Goal: Find specific page/section: Locate a particular part of the current website

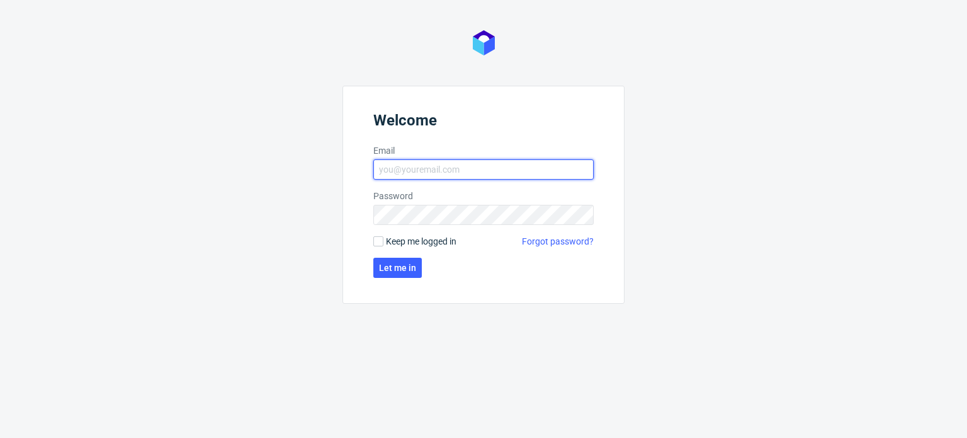
click at [532, 171] on input "Email" at bounding box center [483, 169] width 220 height 20
type input "[PERSON_NAME][EMAIL_ADDRESS][PERSON_NAME][DOMAIN_NAME]"
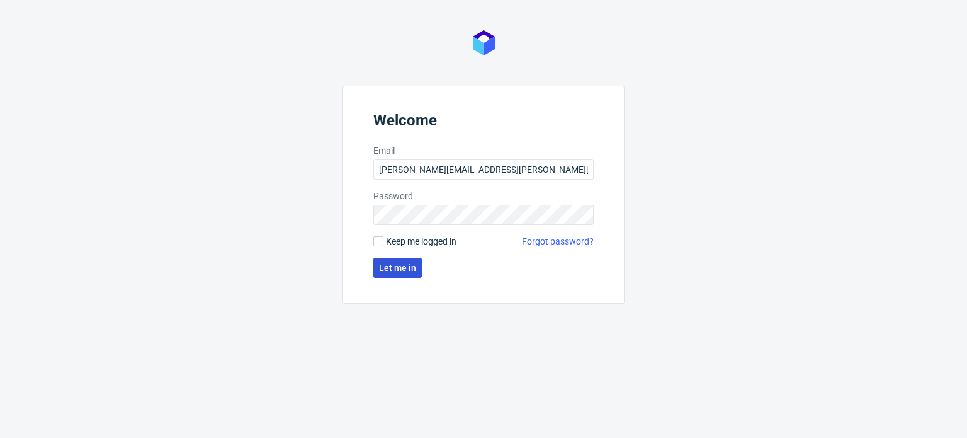
click at [403, 266] on span "Let me in" at bounding box center [397, 267] width 37 height 9
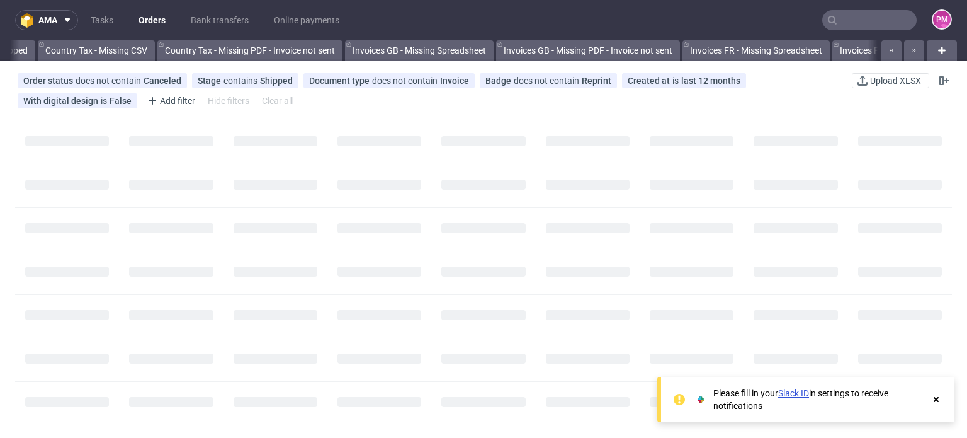
click at [867, 12] on input "text" at bounding box center [870, 20] width 94 height 20
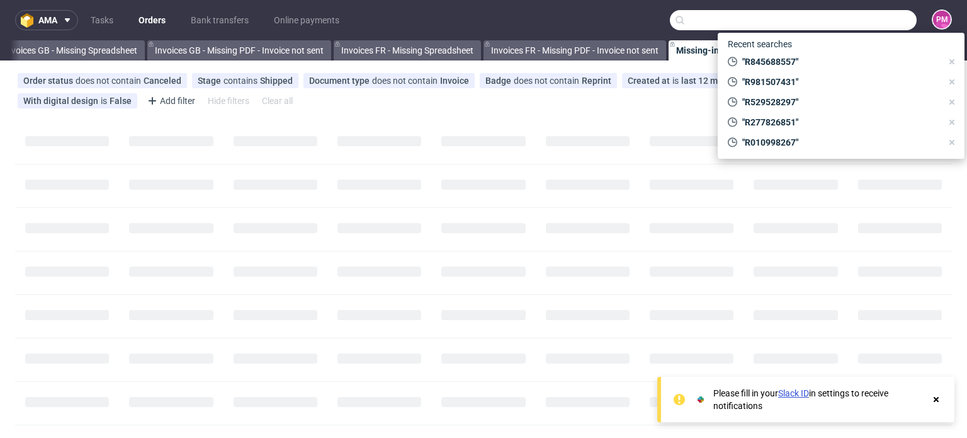
scroll to position [0, 1779]
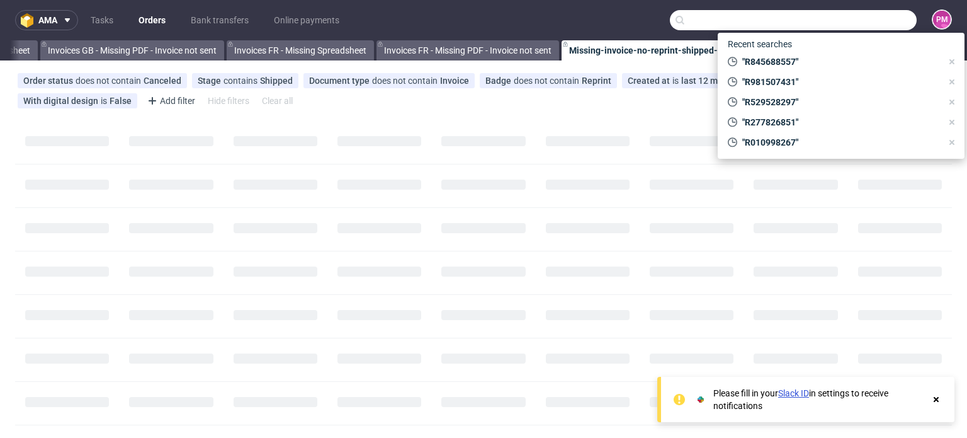
paste input "R195976113"
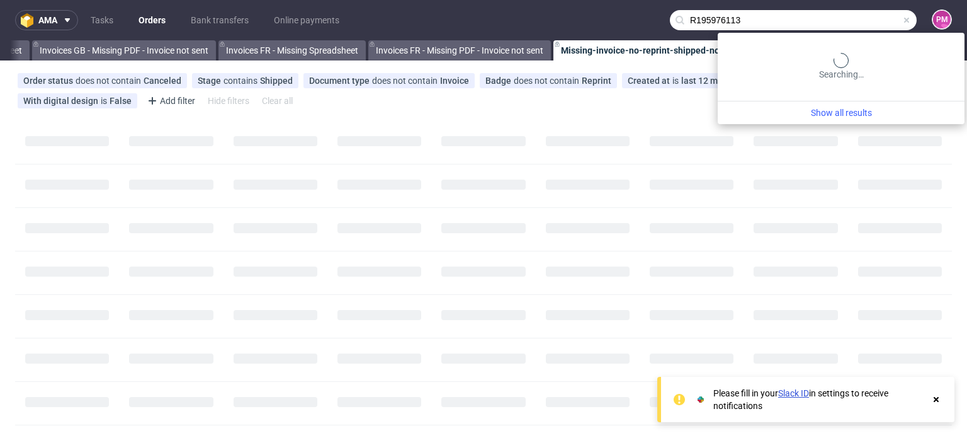
scroll to position [0, 0]
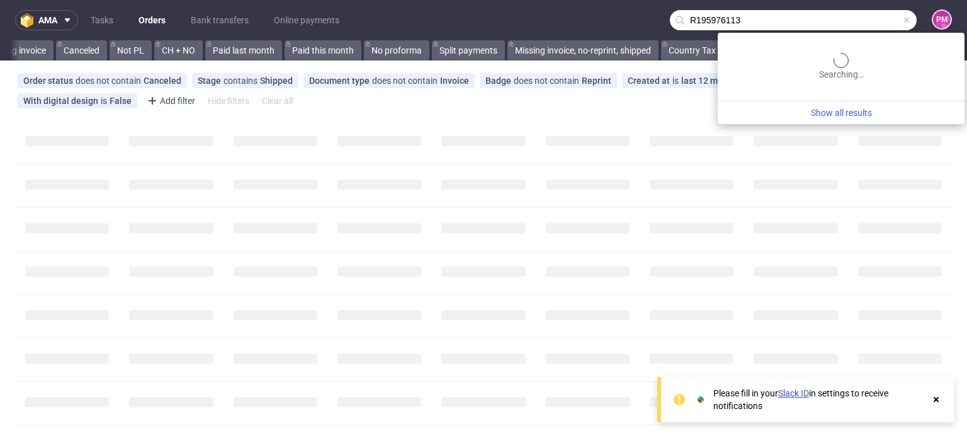
type input "R195976113"
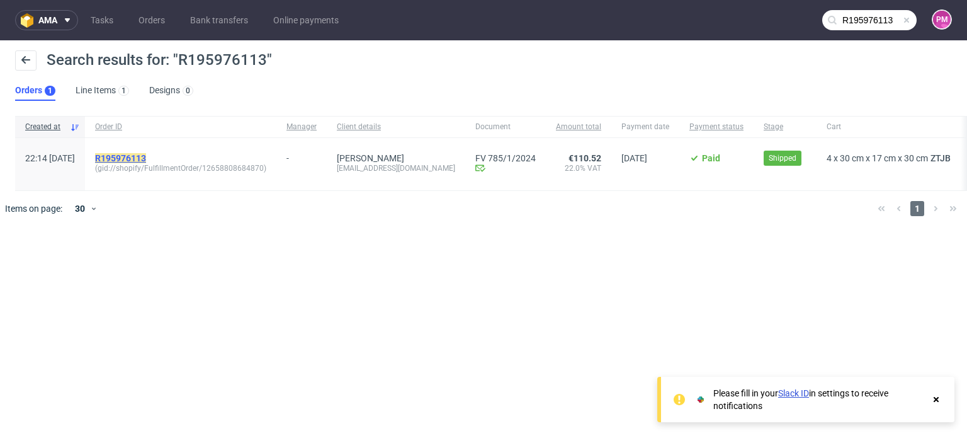
click at [146, 158] on mark "R195976113" at bounding box center [120, 158] width 51 height 10
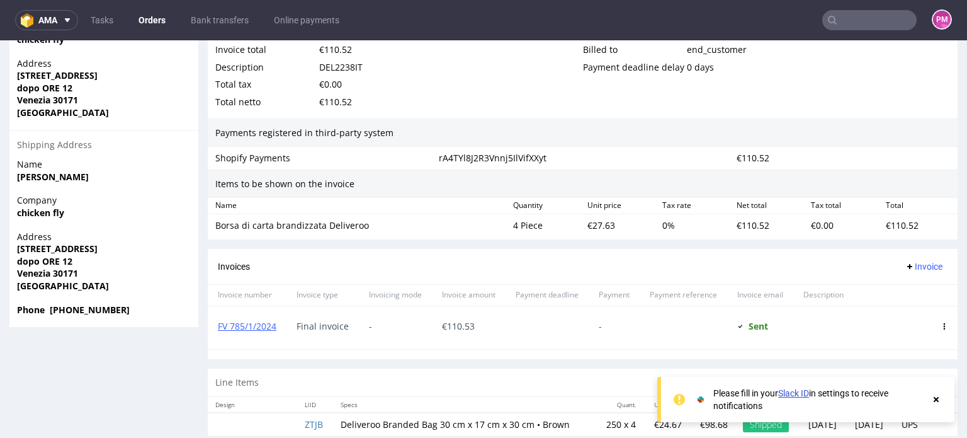
scroll to position [751, 0]
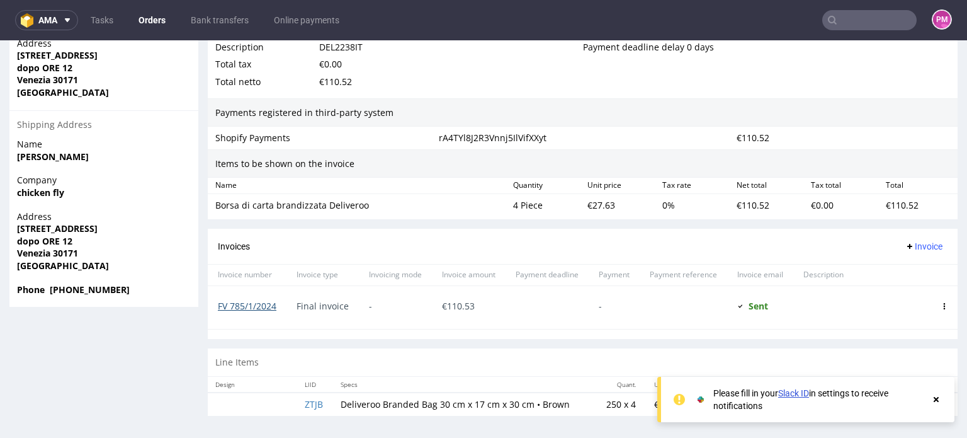
click at [258, 307] on link "FV 785/1/2024" at bounding box center [247, 306] width 59 height 12
click at [241, 307] on link "FV 785/1/2024" at bounding box center [247, 306] width 59 height 12
